Goal: Information Seeking & Learning: Learn about a topic

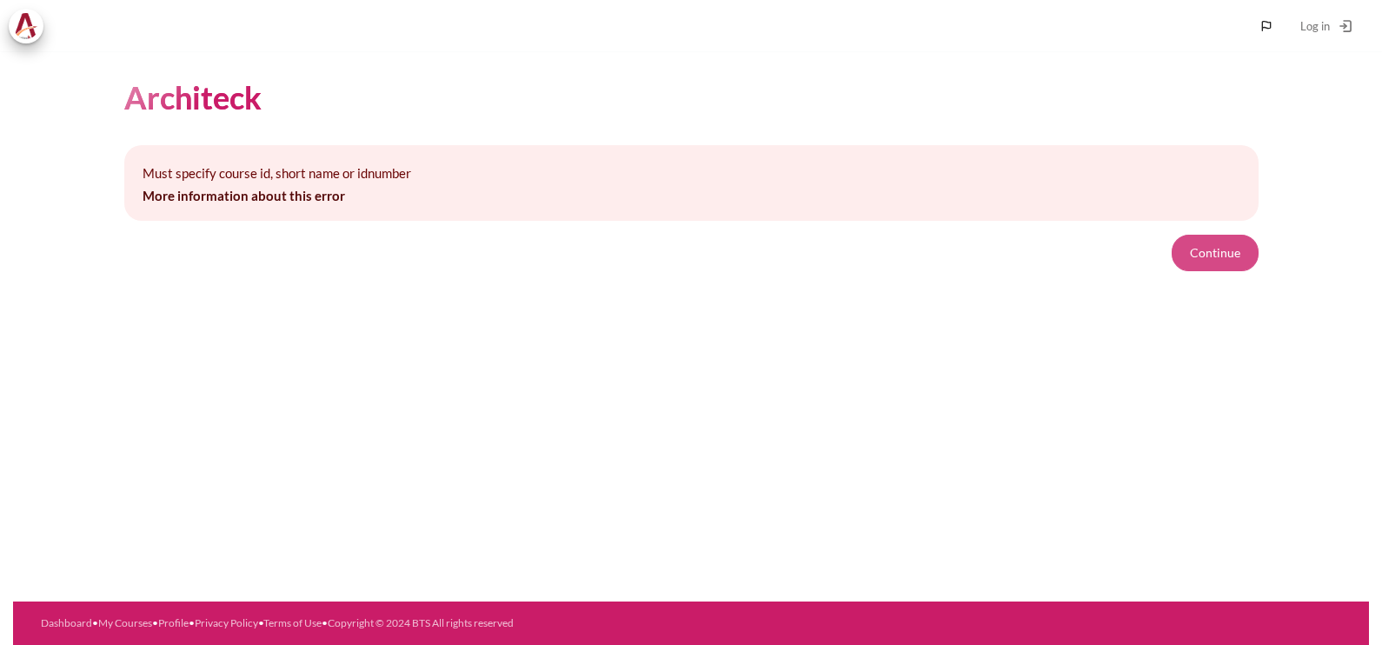
click at [1213, 265] on button "Continue" at bounding box center [1215, 253] width 87 height 37
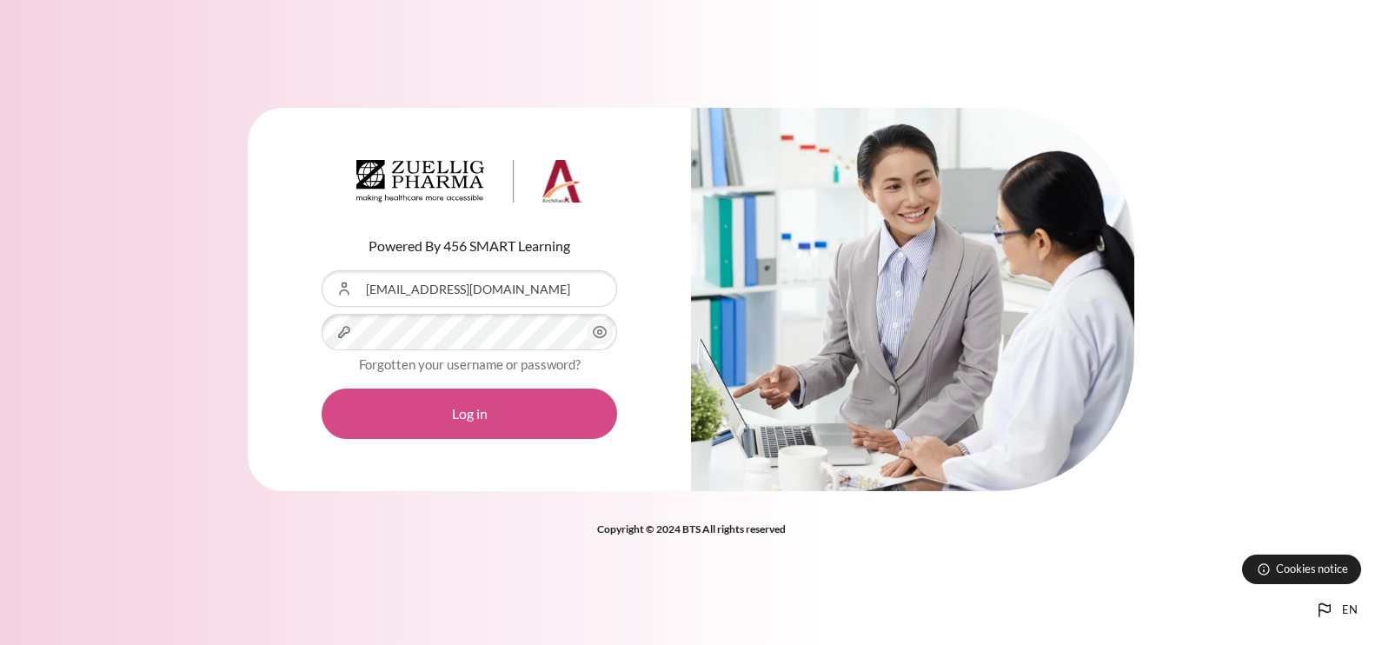
click at [452, 421] on button "Log in" at bounding box center [469, 413] width 295 height 50
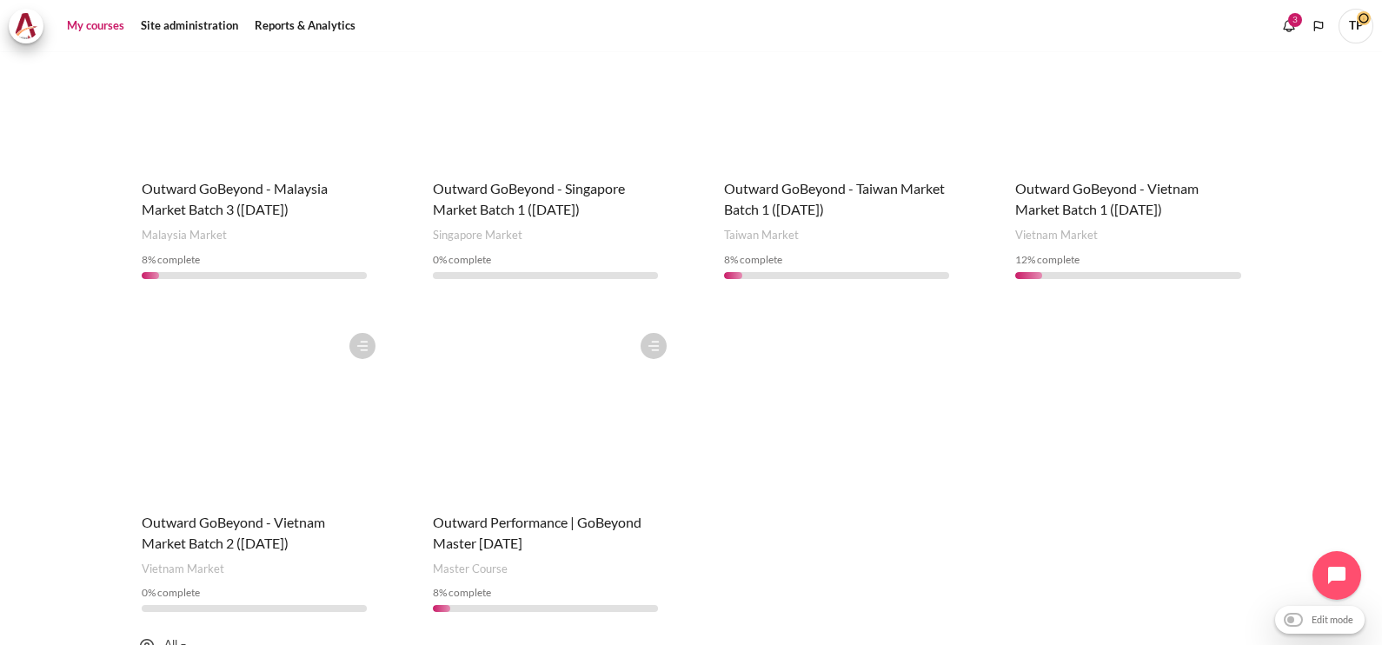
click at [556, 417] on figure "Content" at bounding box center [545, 411] width 260 height 174
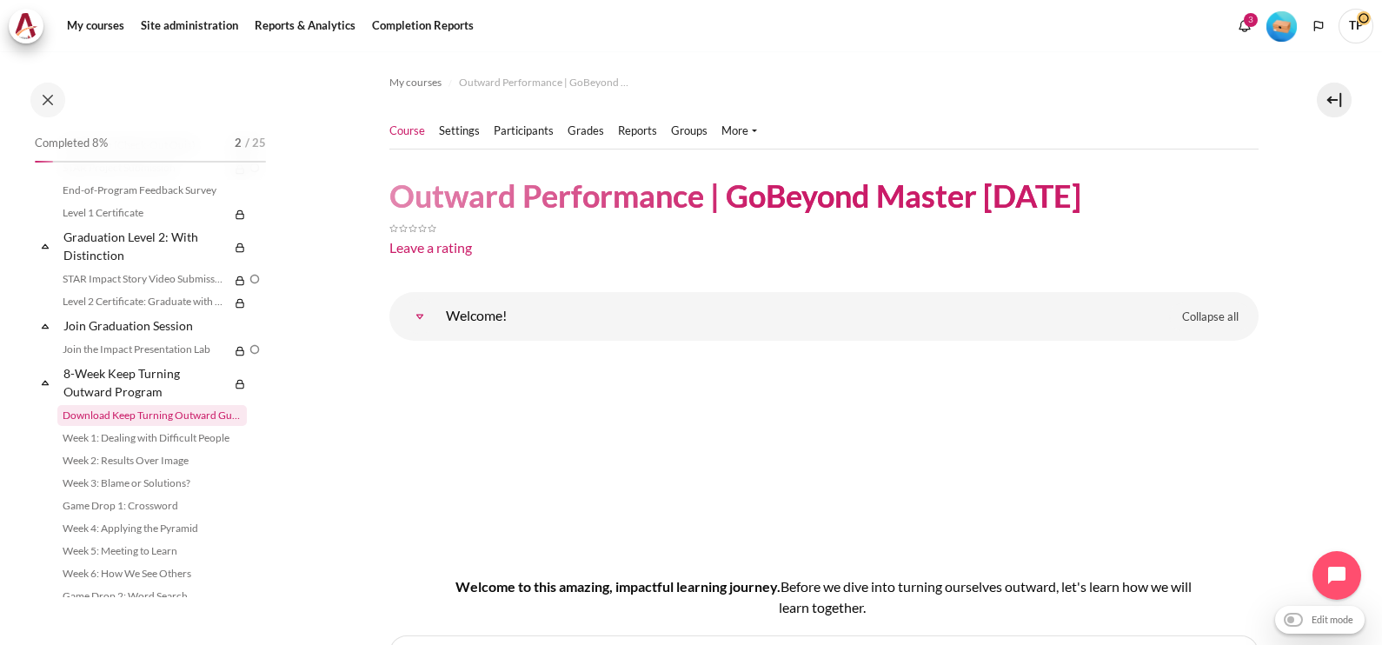
scroll to position [1839, 0]
